Goal: Information Seeking & Learning: Learn about a topic

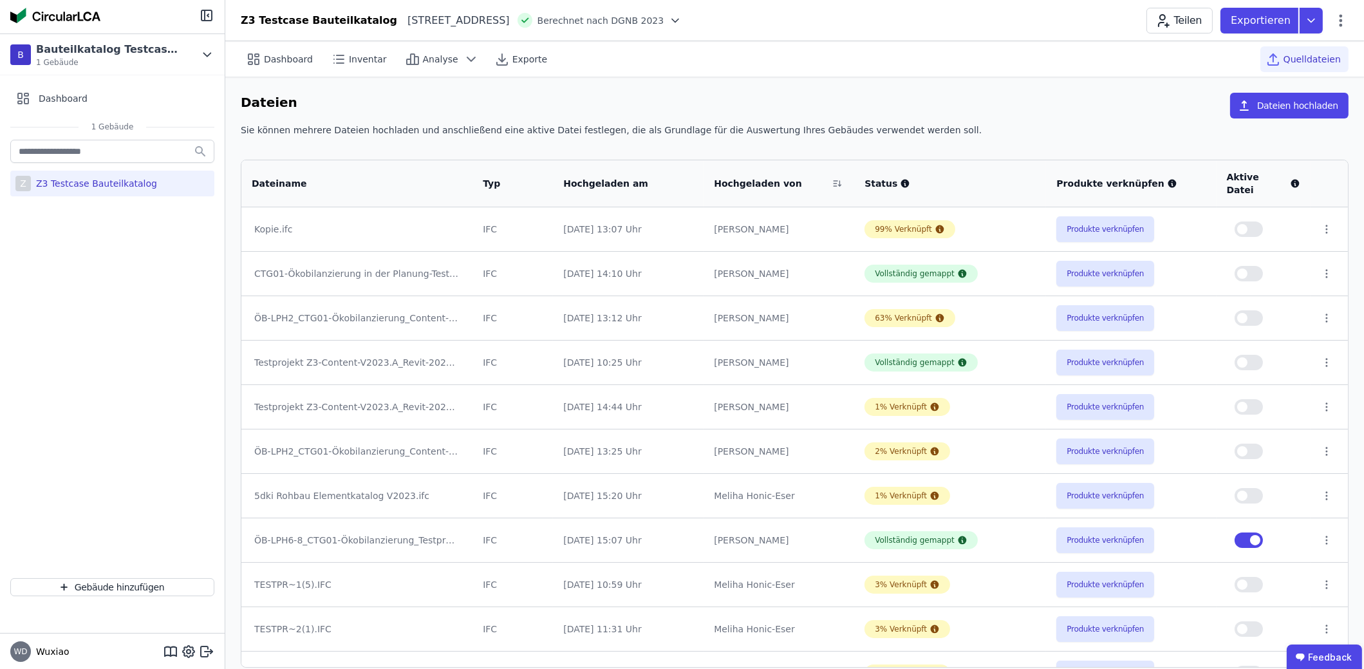
click at [1342, 30] on div "Teilen Exportieren" at bounding box center [1248, 21] width 202 height 26
click at [1338, 22] on icon at bounding box center [1340, 20] width 15 height 15
click at [1085, 529] on button "Produkte verknüpfen" at bounding box center [1105, 540] width 98 height 26
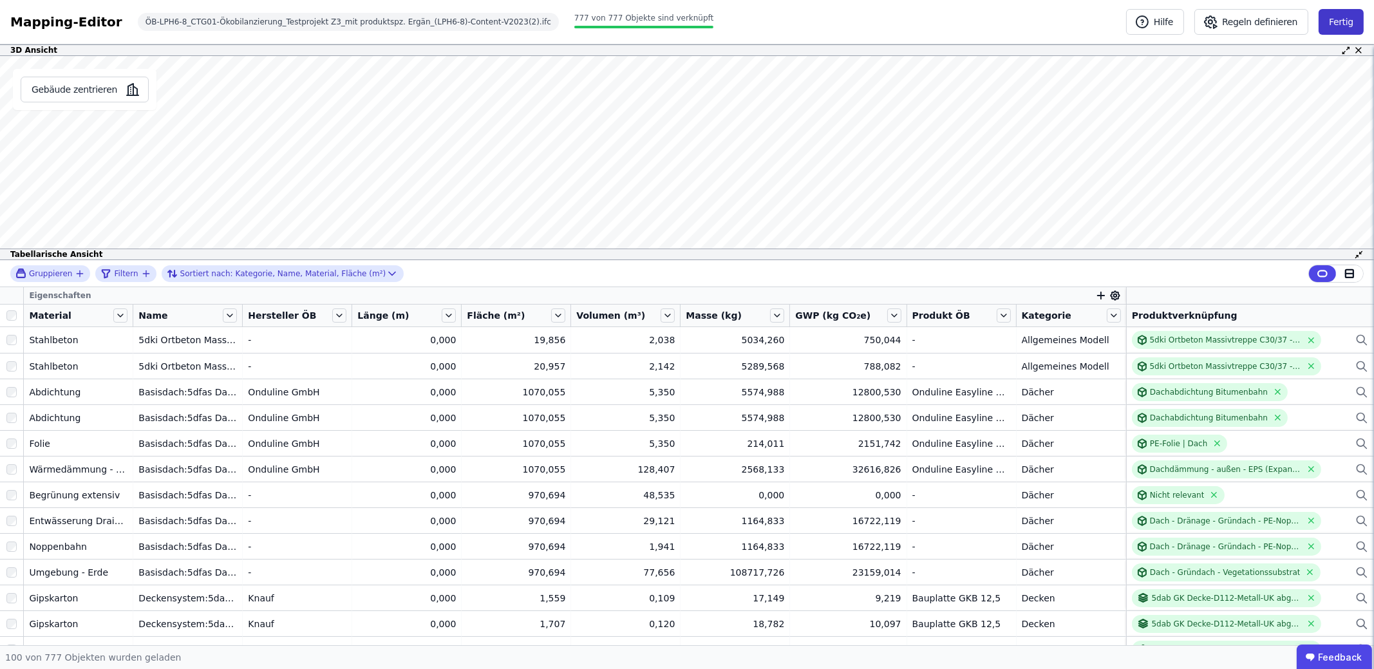
click at [1343, 21] on button "Fertig" at bounding box center [1341, 22] width 45 height 26
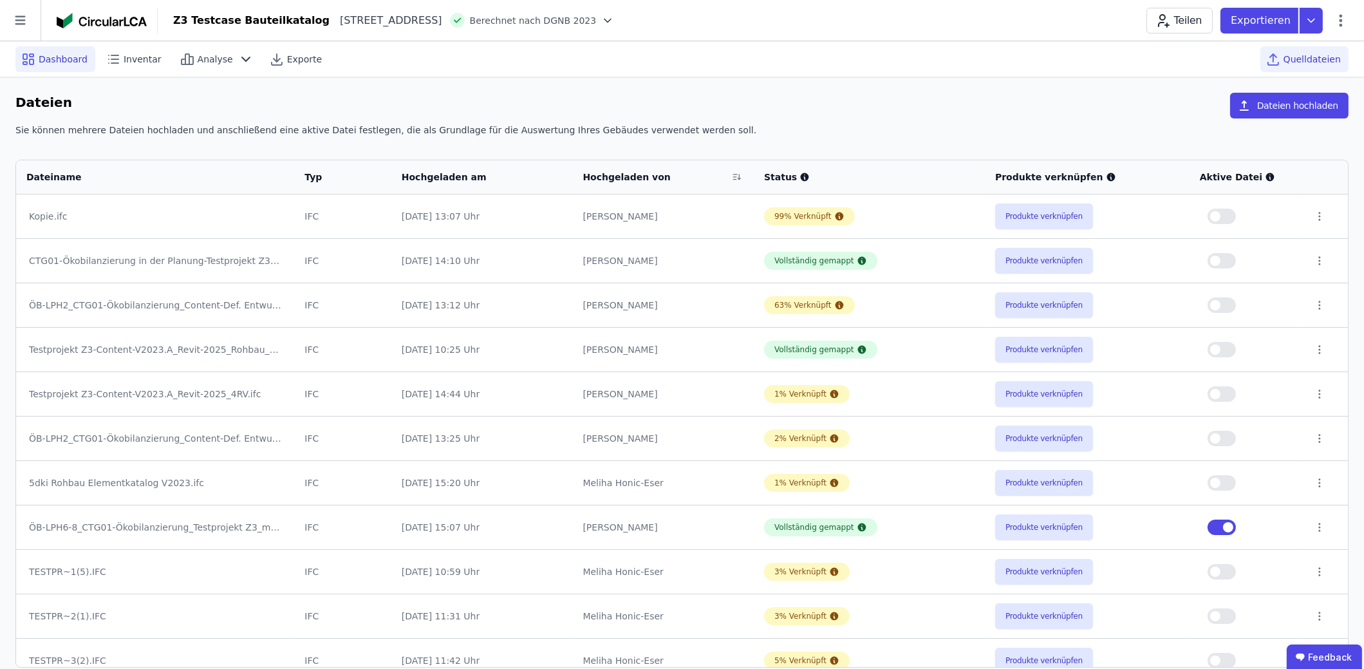
click at [59, 55] on span "Dashboard" at bounding box center [63, 59] width 49 height 13
select select "**********"
select select "*"
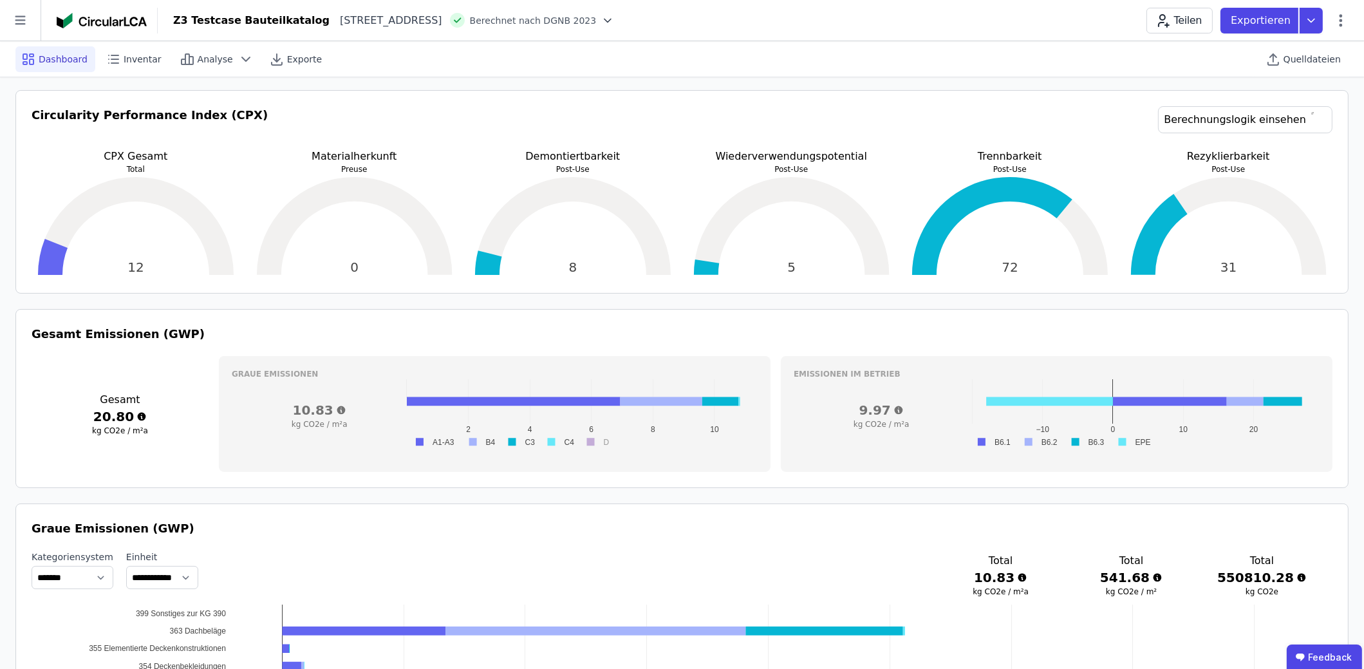
click at [963, 377] on h3 "Emissionen im betrieb" at bounding box center [1057, 374] width 526 height 10
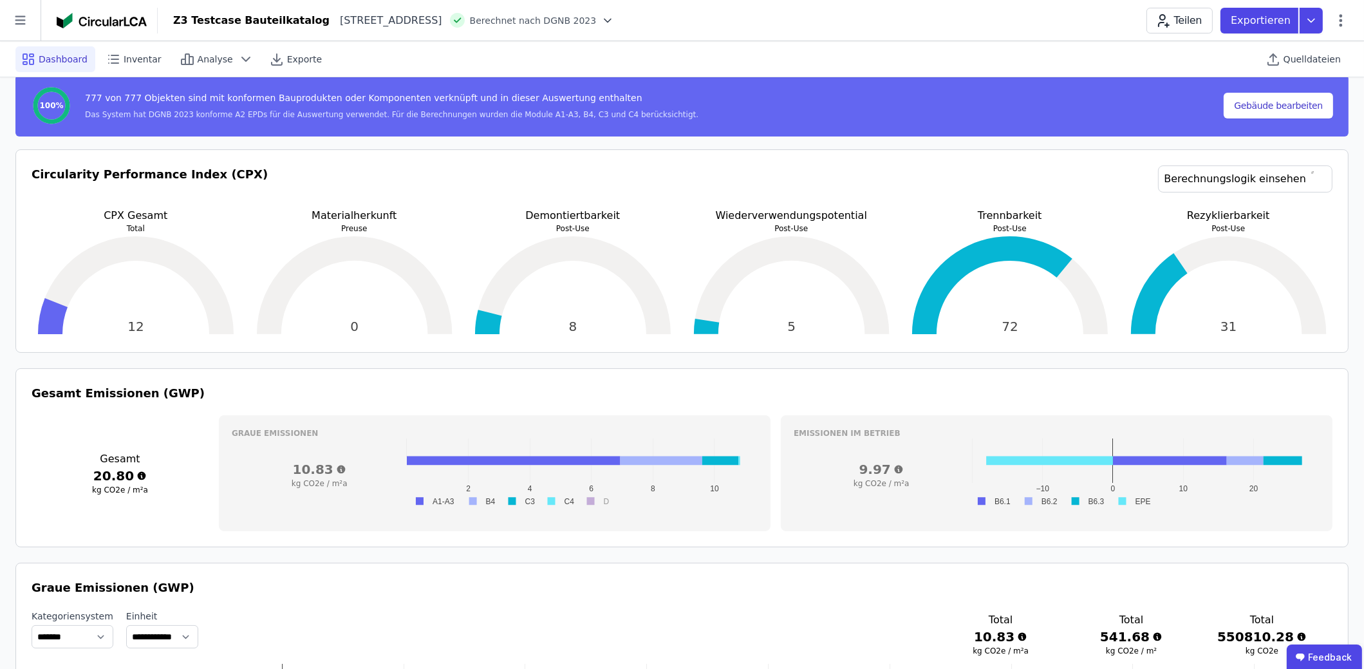
scroll to position [128, 0]
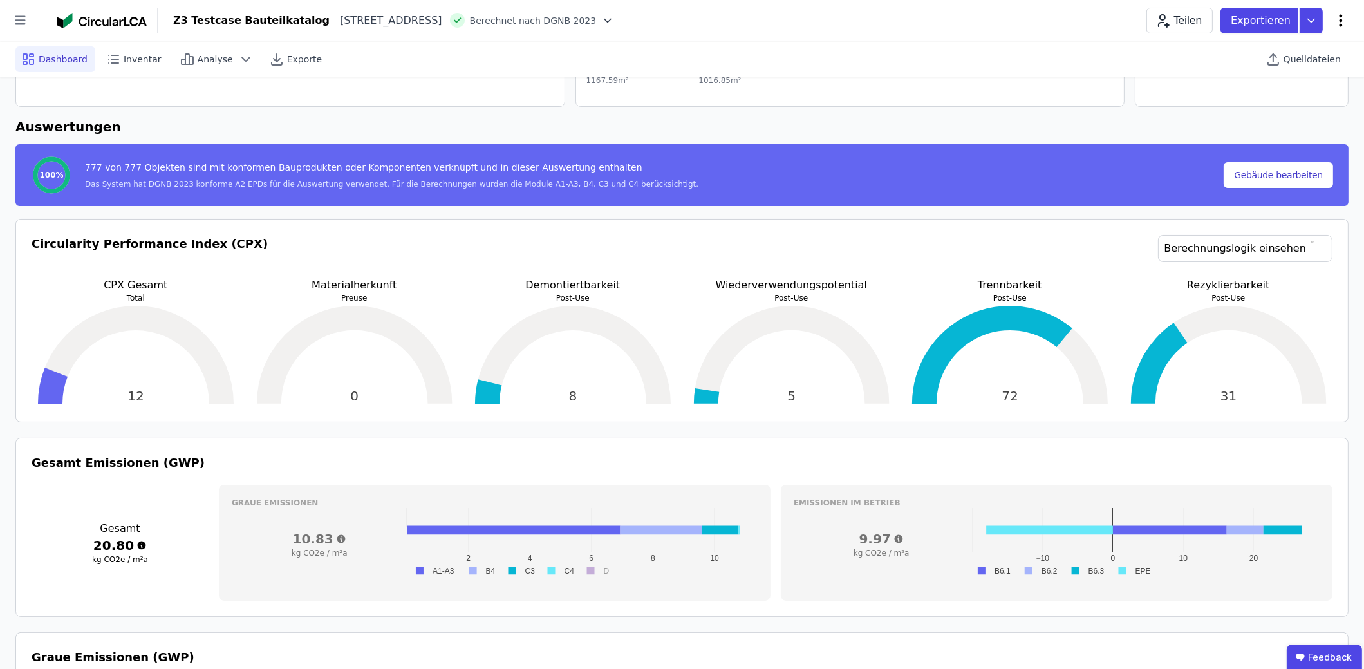
click at [1337, 15] on icon at bounding box center [1340, 20] width 15 height 15
click at [1294, 100] on span "Energie im Betrieb (B6)" at bounding box center [1286, 104] width 104 height 26
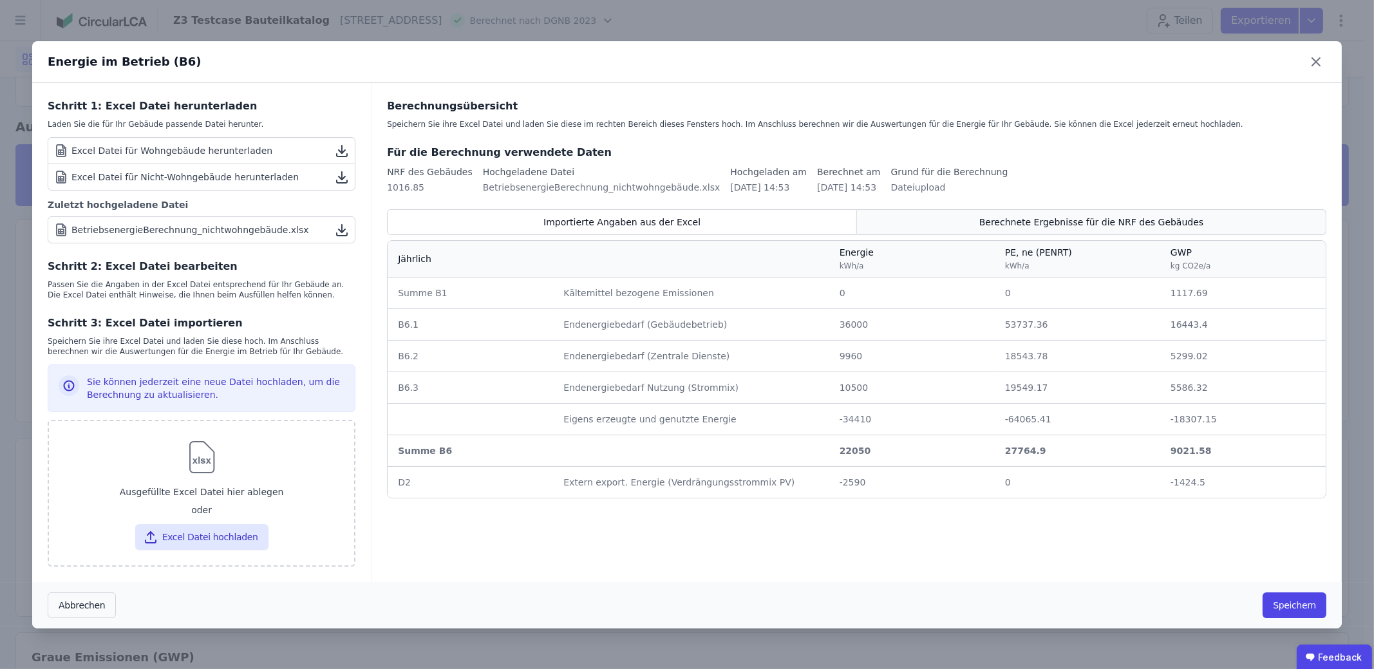
click at [1087, 231] on div "Berechnete Ergebnisse für die NRF des Gebäudes" at bounding box center [1091, 222] width 469 height 26
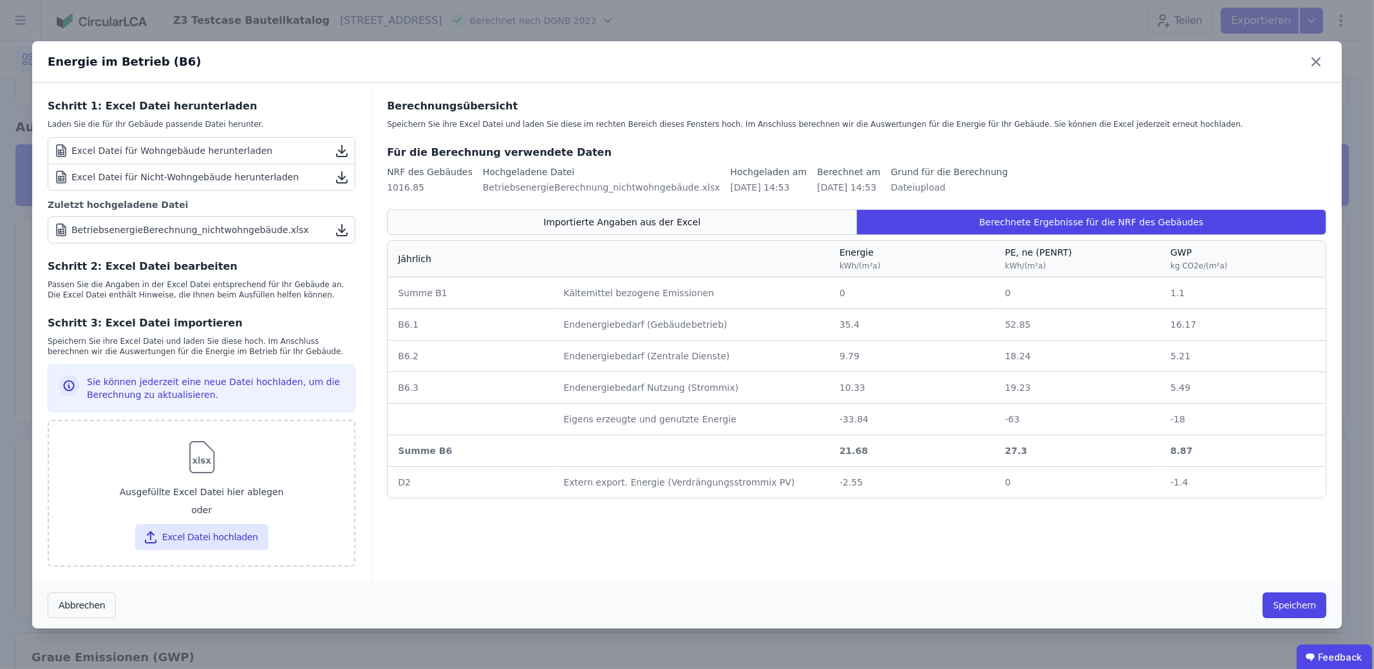
click at [689, 225] on span "Importierte Angaben aus der Excel" at bounding box center [621, 222] width 157 height 13
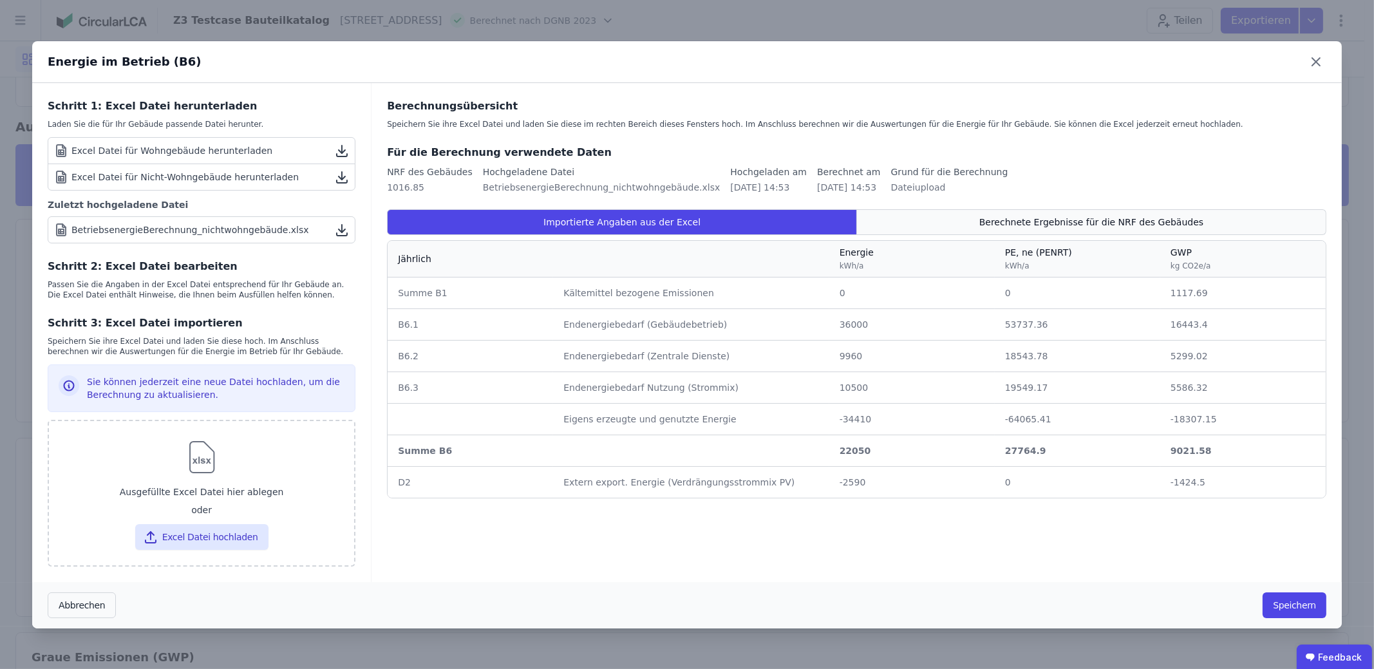
click at [957, 225] on div "Berechnete Ergebnisse für die NRF des Gebäudes" at bounding box center [1091, 222] width 469 height 26
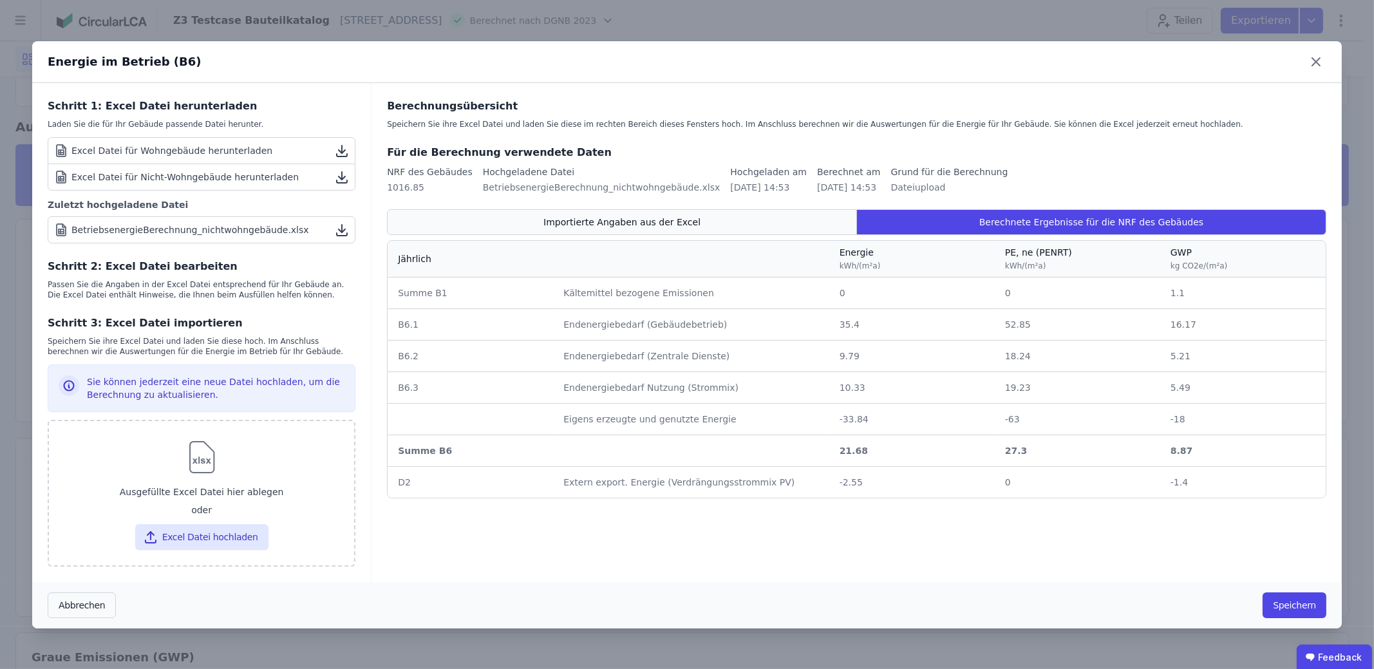
click at [586, 225] on span "Importierte Angaben aus der Excel" at bounding box center [621, 222] width 157 height 13
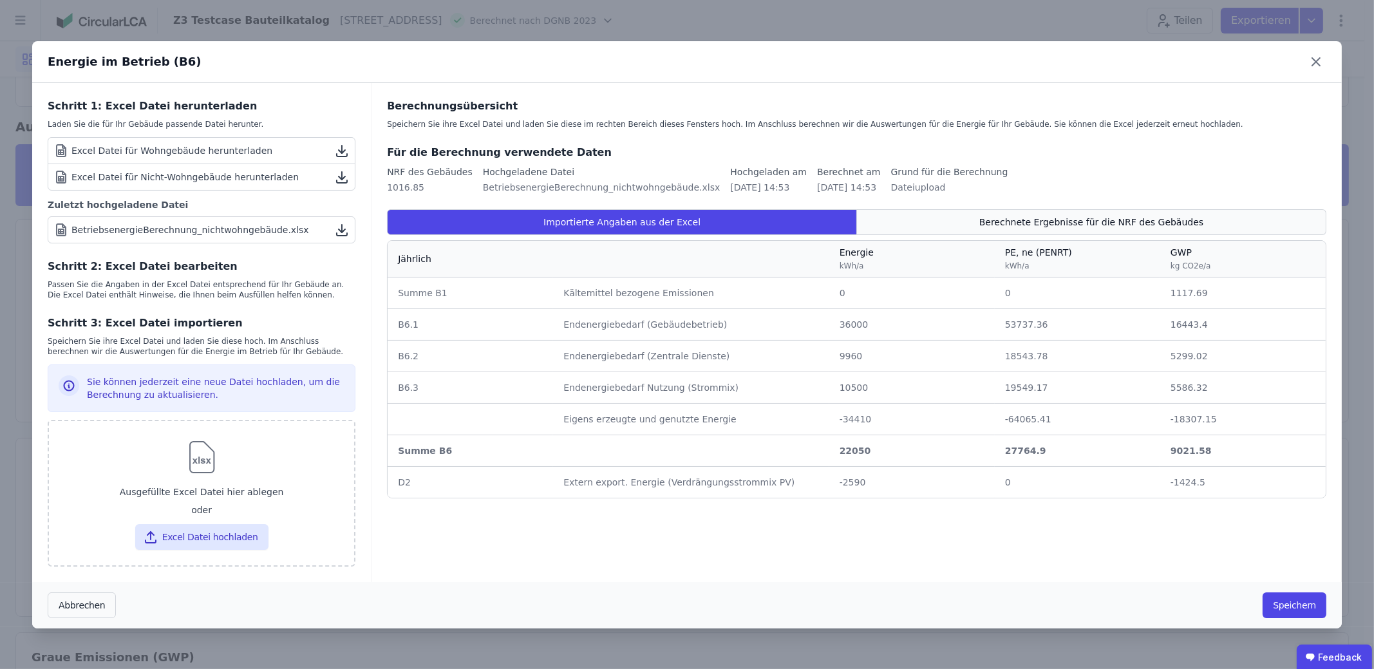
click at [968, 215] on div "Berechnete Ergebnisse für die NRF des Gebäudes" at bounding box center [1091, 222] width 469 height 26
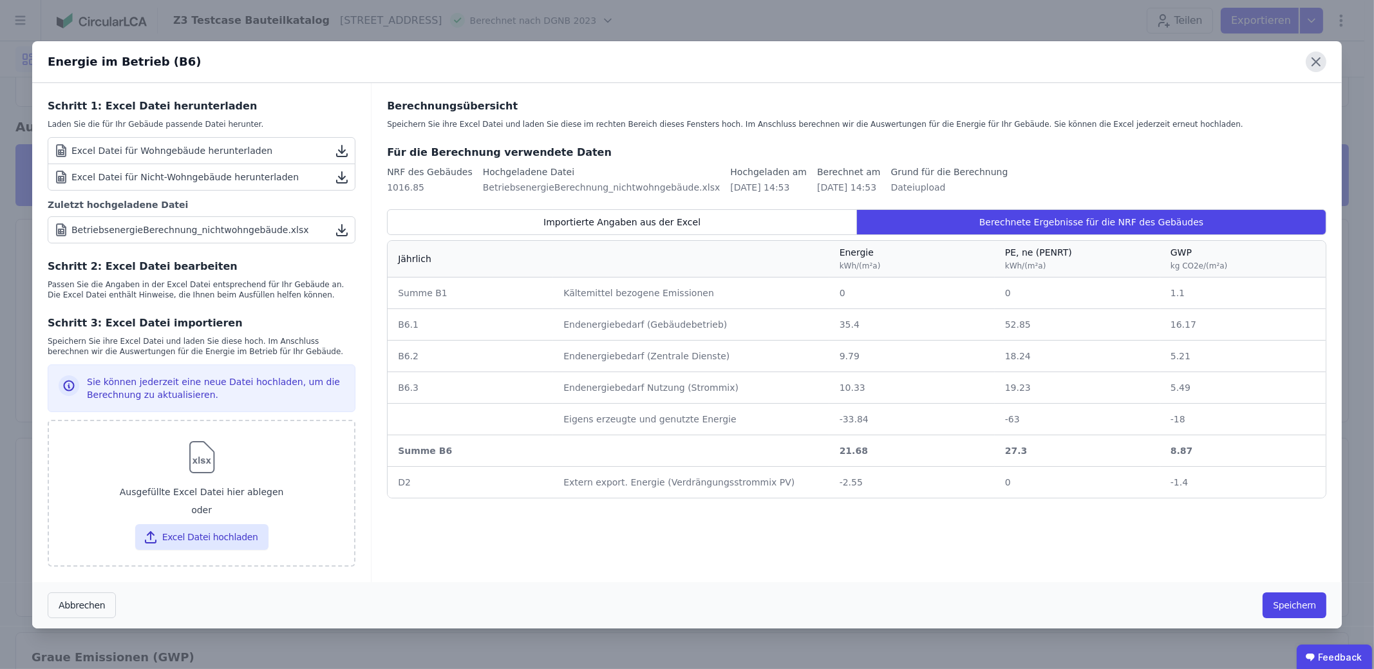
click at [1310, 65] on icon at bounding box center [1316, 62] width 21 height 21
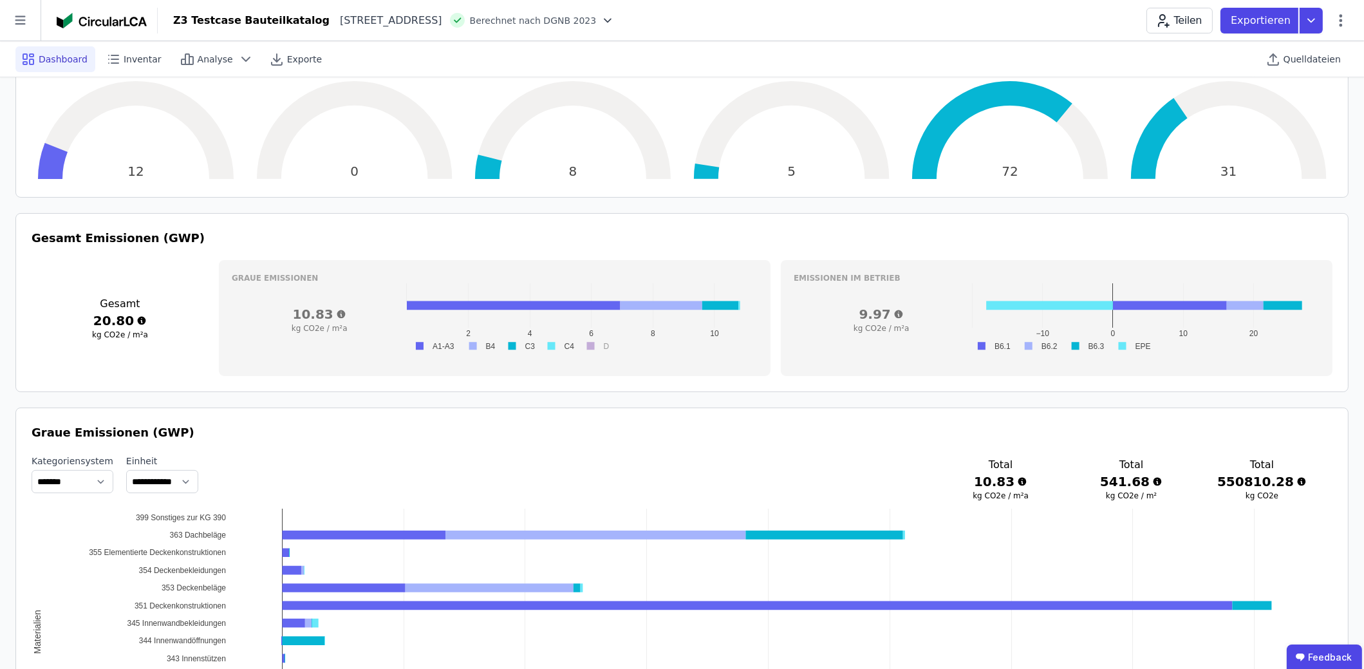
scroll to position [321, 0]
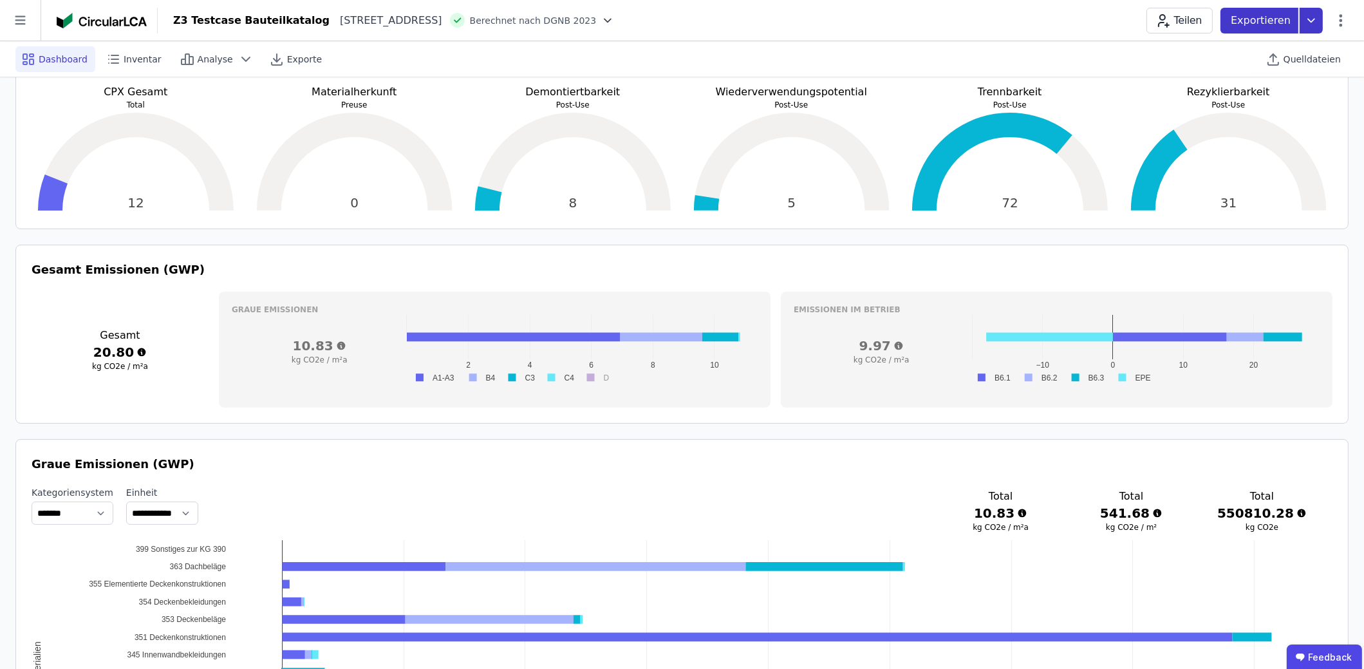
click at [1315, 17] on icon at bounding box center [1311, 21] width 23 height 26
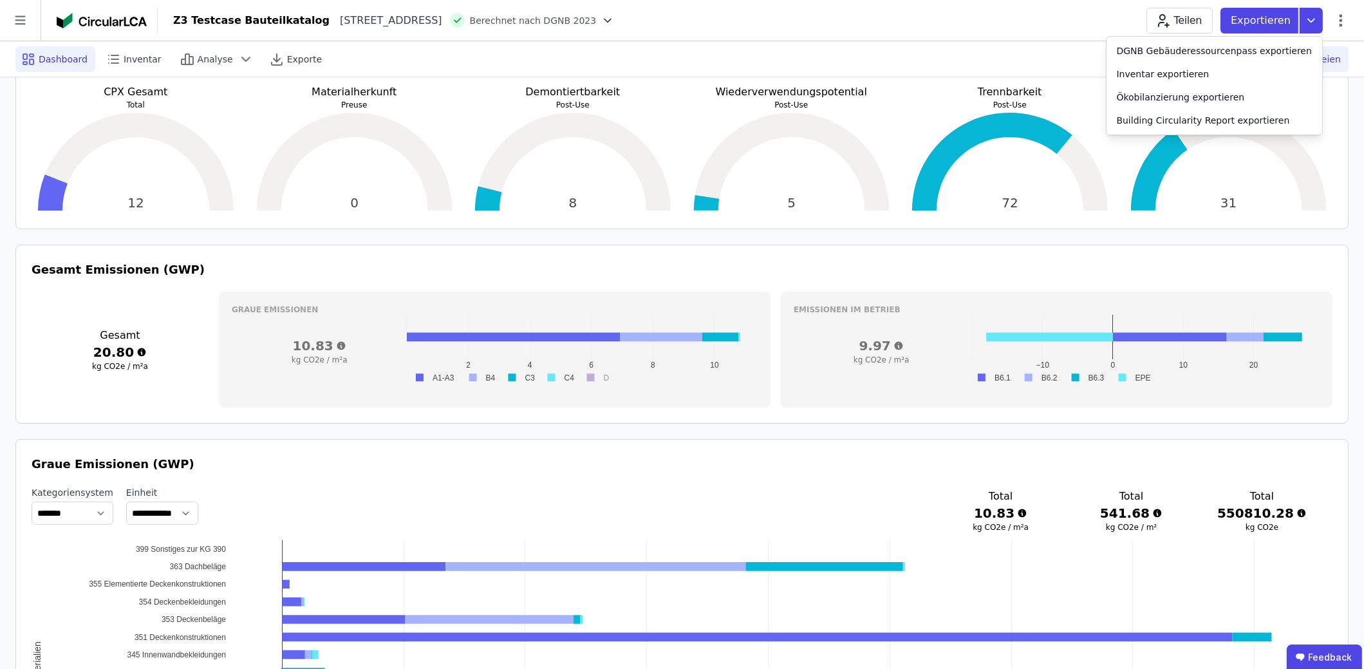
click at [1335, 46] on div "Quelldateien" at bounding box center [1305, 59] width 88 height 26
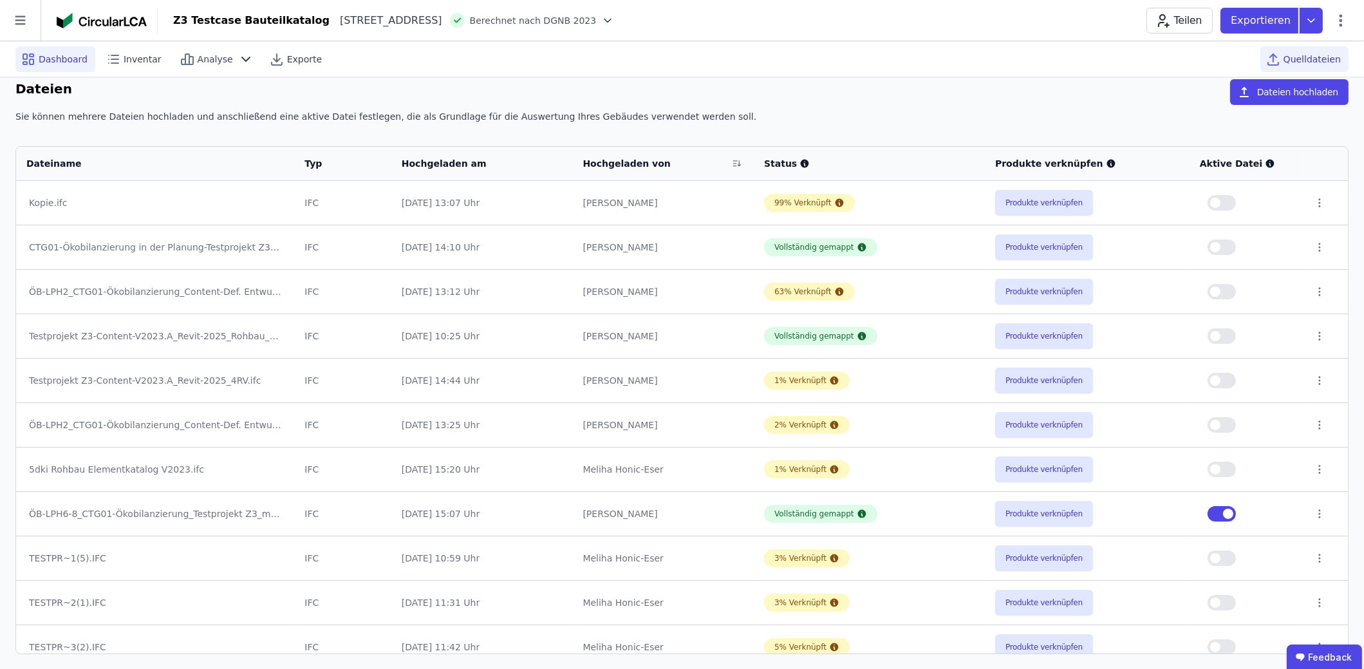
click at [84, 57] on div "Dashboard" at bounding box center [55, 59] width 80 height 26
select select "**********"
select select "*"
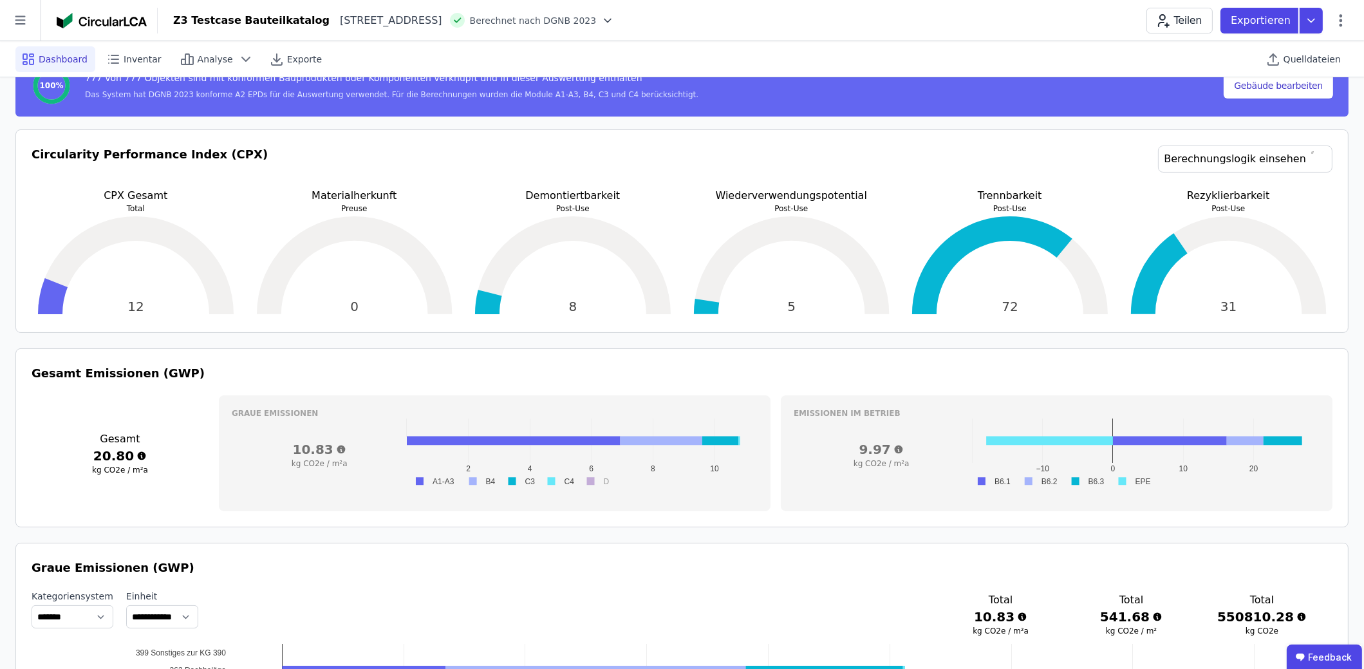
scroll to position [193, 0]
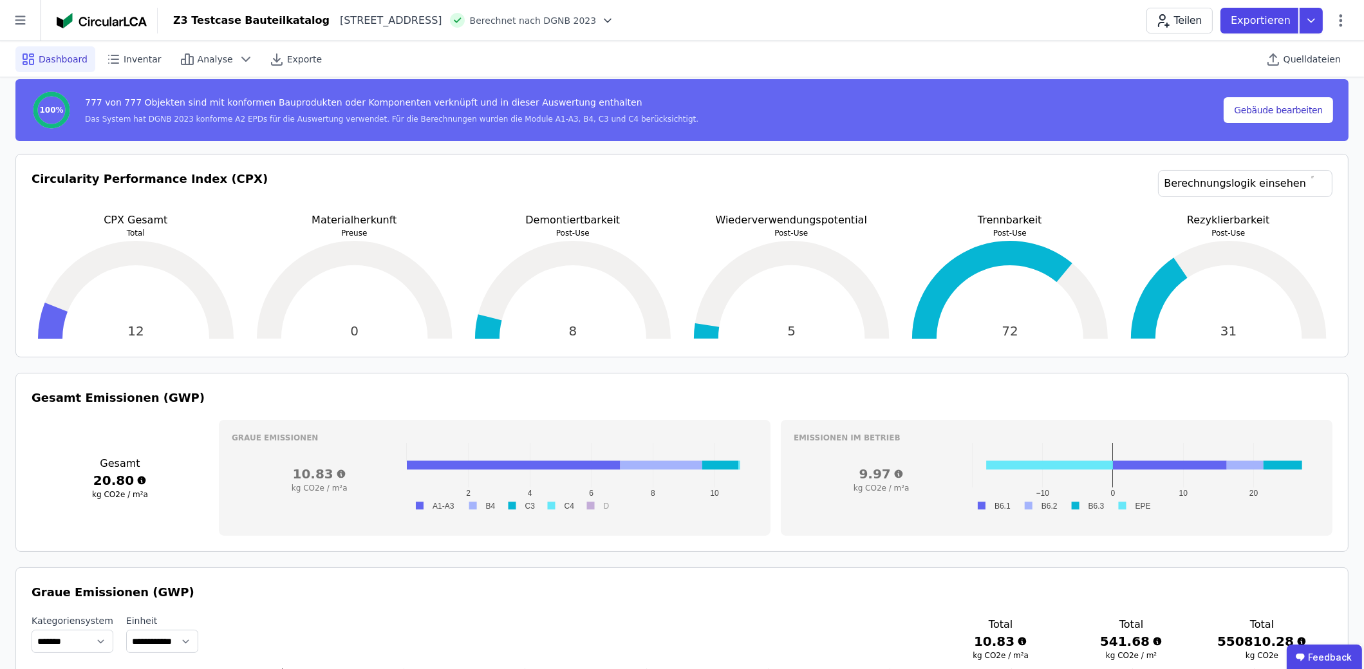
click at [1337, 29] on div "Teilen Exportieren" at bounding box center [1248, 21] width 202 height 26
click at [1333, 30] on div "Teilen Exportieren" at bounding box center [1248, 21] width 202 height 26
click at [1343, 23] on icon at bounding box center [1340, 20] width 15 height 15
click at [1292, 98] on span "Energie im Betrieb (B6)" at bounding box center [1286, 104] width 104 height 26
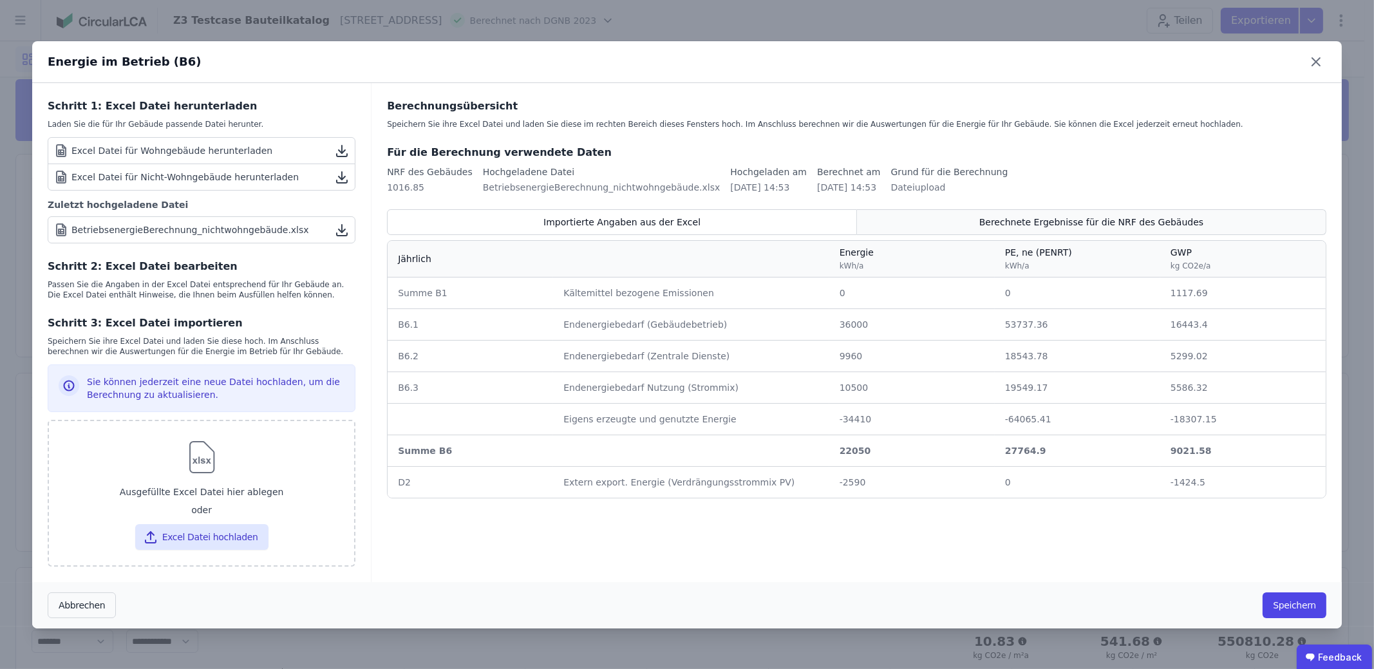
click at [1049, 215] on div "Berechnete Ergebnisse für die NRF des Gebäudes" at bounding box center [1091, 222] width 469 height 26
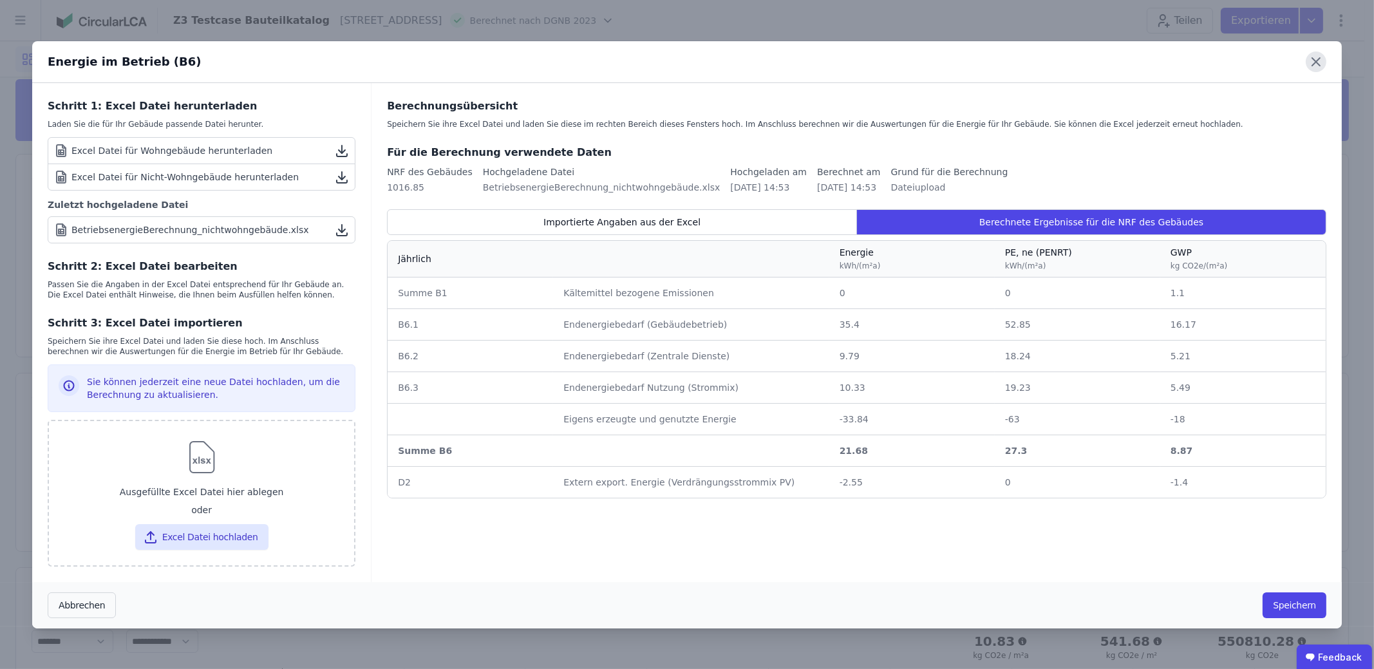
click at [1319, 63] on icon at bounding box center [1316, 62] width 21 height 21
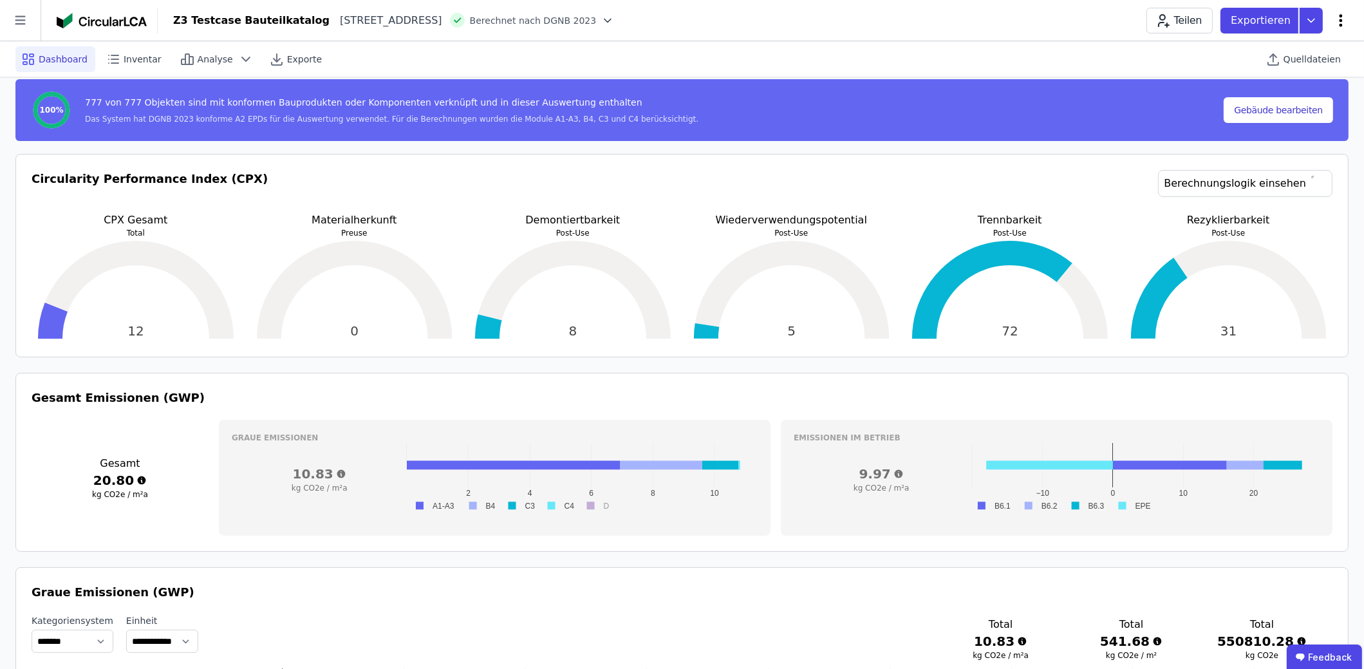
click at [1341, 24] on icon at bounding box center [1341, 20] width 3 height 12
click at [1293, 94] on span "Energie im Betrieb (B6)" at bounding box center [1286, 104] width 104 height 26
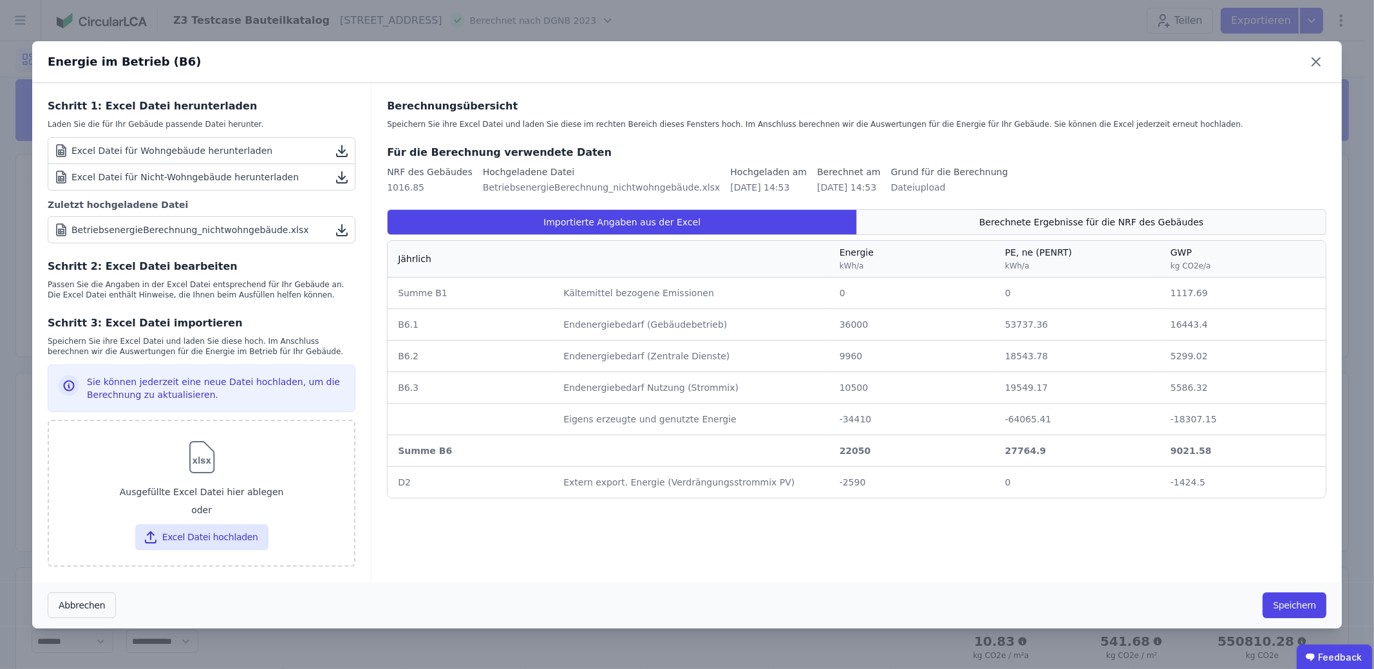
click at [997, 216] on span "Berechnete Ergebnisse für die NRF des Gebäudes" at bounding box center [1091, 222] width 224 height 13
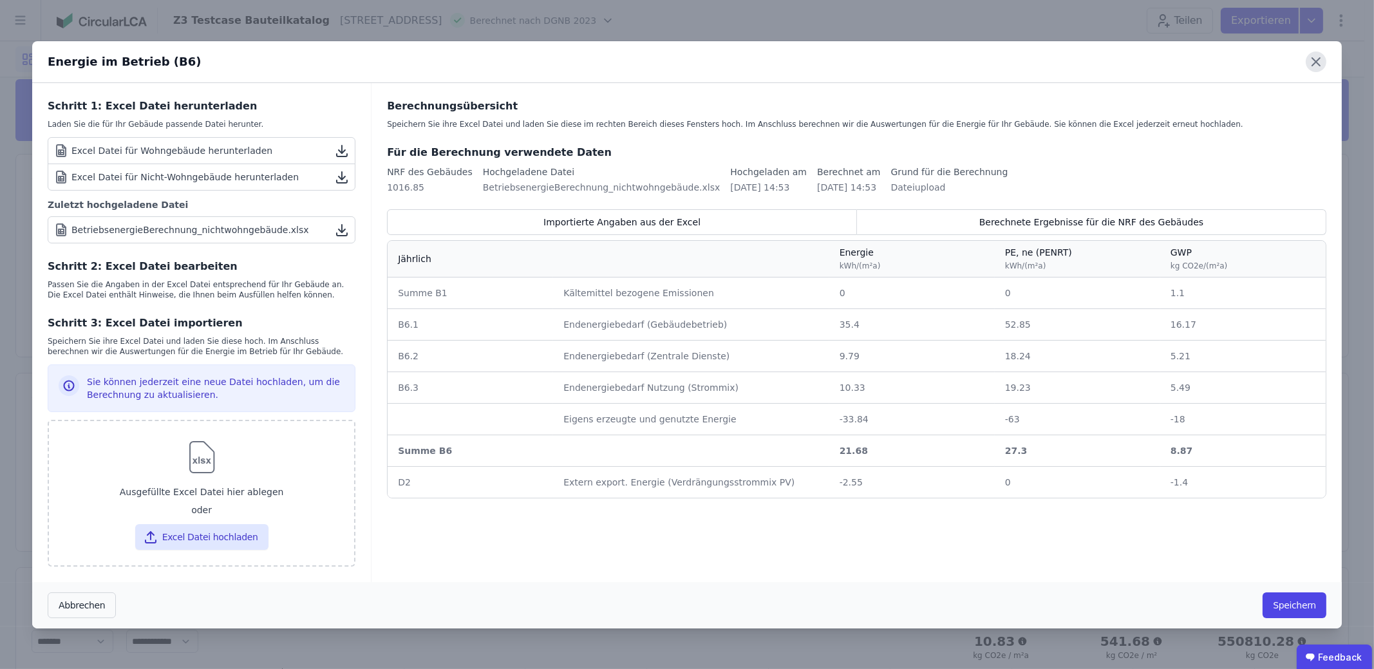
click at [1319, 62] on icon at bounding box center [1316, 62] width 21 height 21
